Goal: Information Seeking & Learning: Learn about a topic

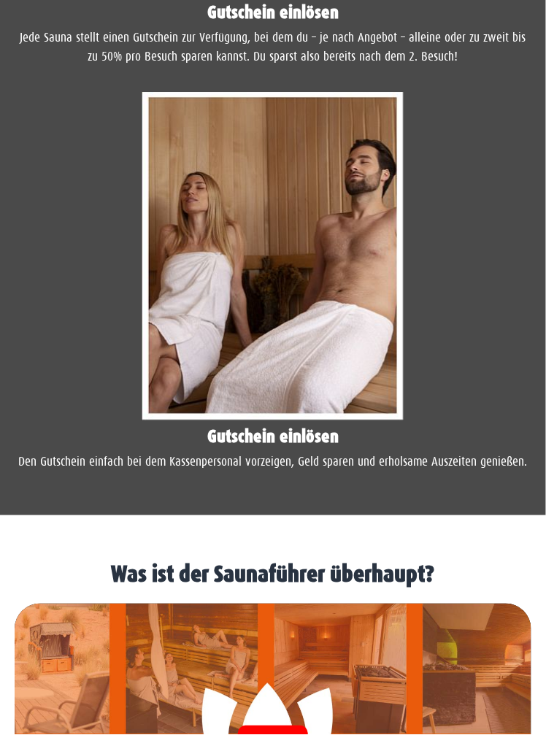
scroll to position [2747, 0]
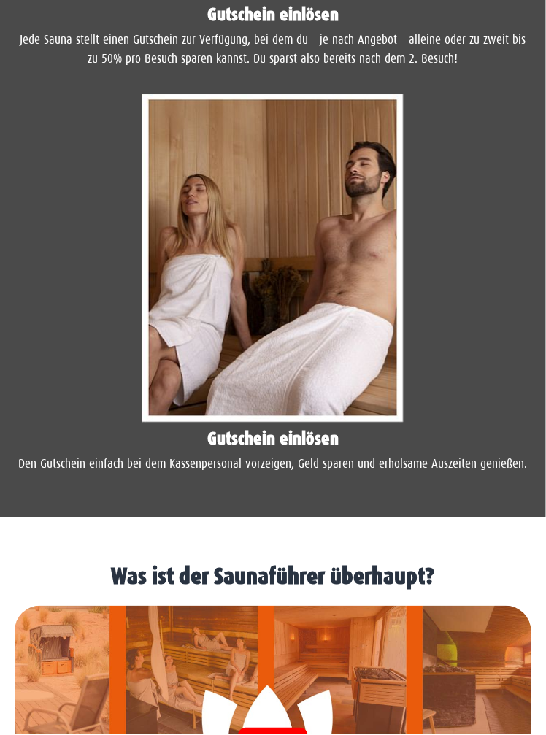
click at [342, 423] on img at bounding box center [273, 258] width 263 height 328
click at [334, 492] on div "Gutschein einlösen Den Gutschein einfach bei dem Kassenpersonal vorzeigen, Geld…" at bounding box center [272, 289] width 531 height 405
click at [320, 474] on p "Den Gutschein einfach bei dem Kassenpersonal vorzeigen, Geld sparen und erholsa…" at bounding box center [273, 464] width 517 height 19
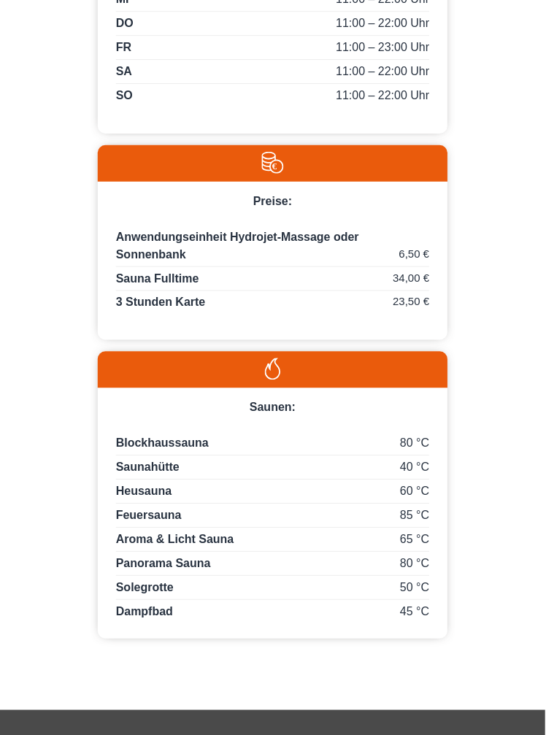
scroll to position [1172, 0]
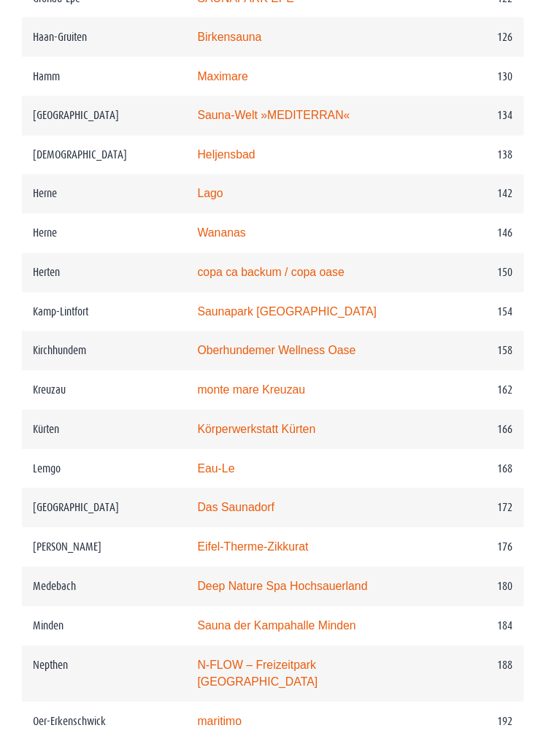
scroll to position [2317, 0]
